Goal: Task Accomplishment & Management: Complete application form

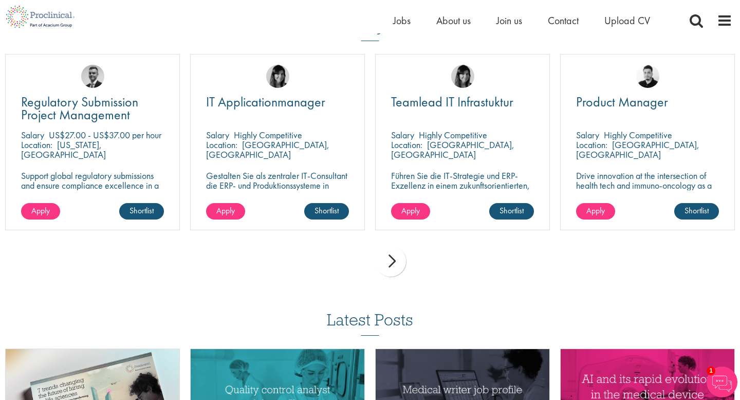
scroll to position [730, 0]
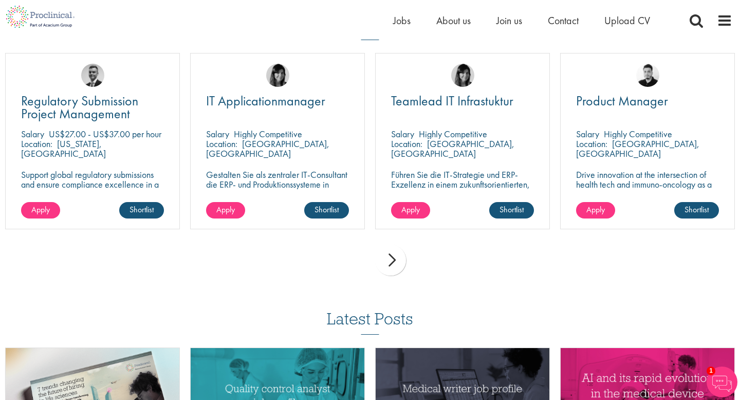
click at [388, 256] on div "next" at bounding box center [390, 260] width 31 height 31
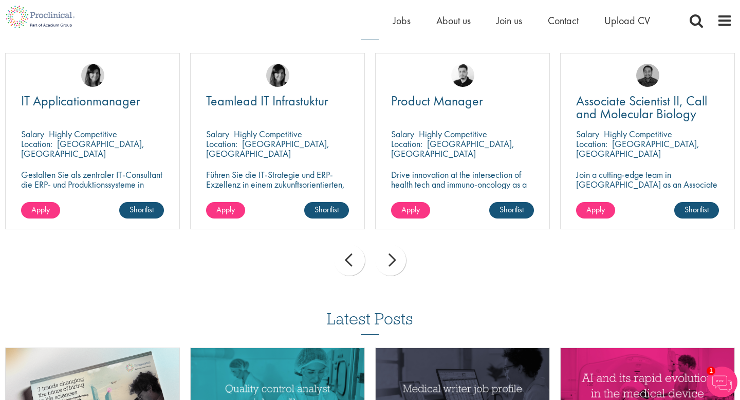
click at [388, 256] on div "next" at bounding box center [390, 260] width 31 height 31
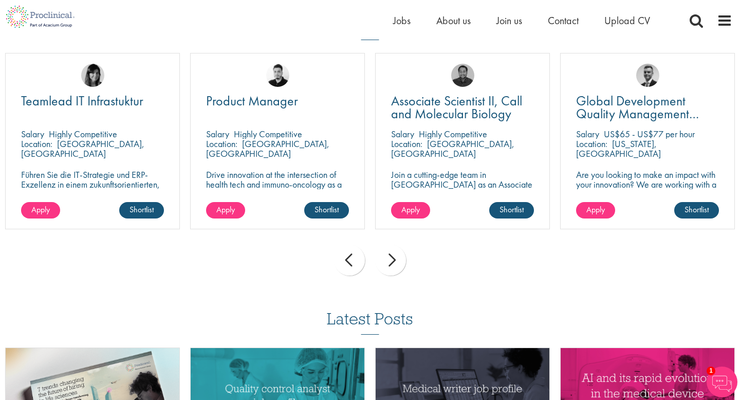
click at [388, 256] on div "next" at bounding box center [390, 260] width 31 height 31
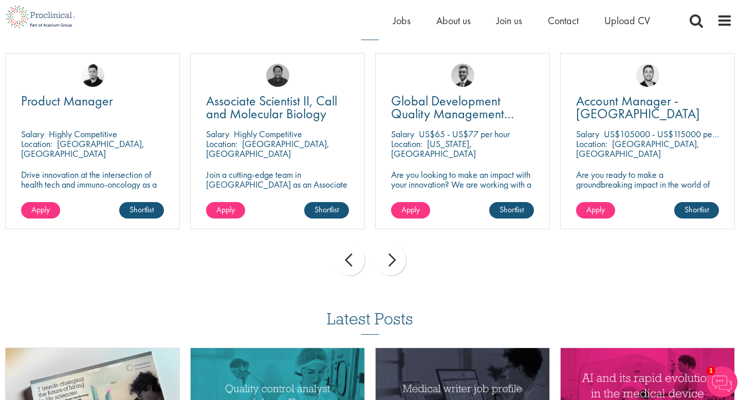
click at [392, 259] on div "next" at bounding box center [390, 260] width 31 height 31
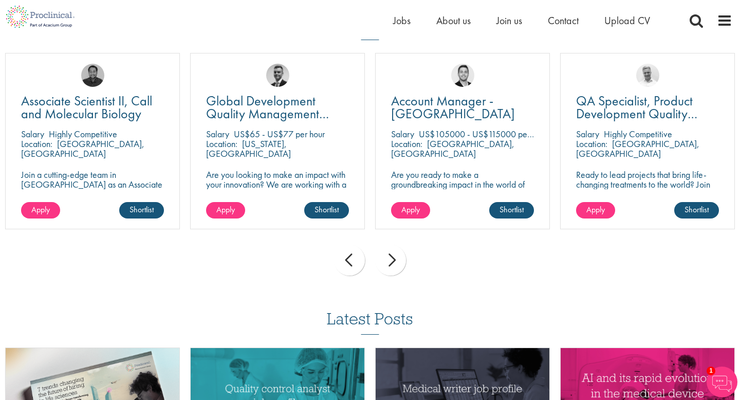
click at [392, 259] on div "next" at bounding box center [390, 260] width 31 height 31
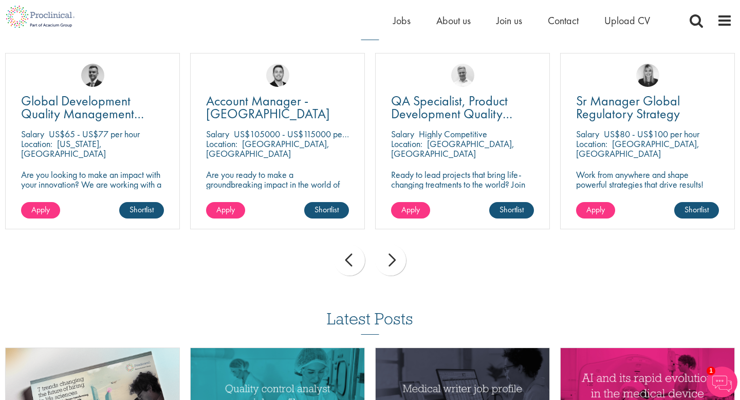
click at [392, 259] on div "next" at bounding box center [390, 260] width 31 height 31
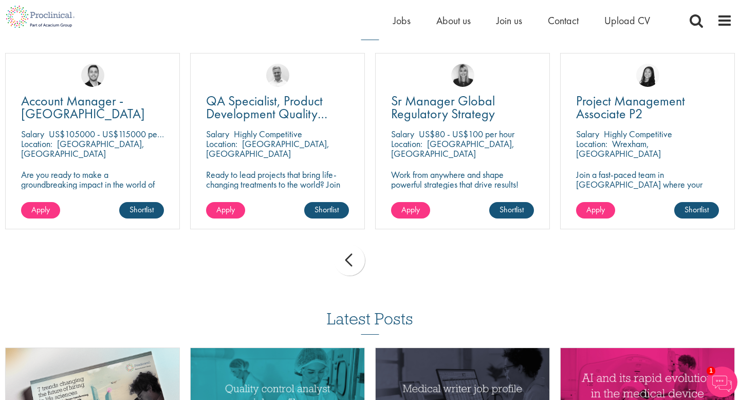
click at [392, 259] on div "prev next" at bounding box center [370, 261] width 740 height 45
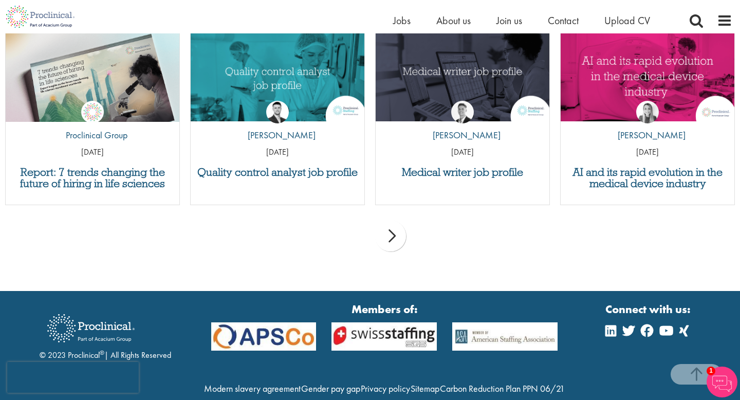
scroll to position [1044, 0]
